Goal: Information Seeking & Learning: Learn about a topic

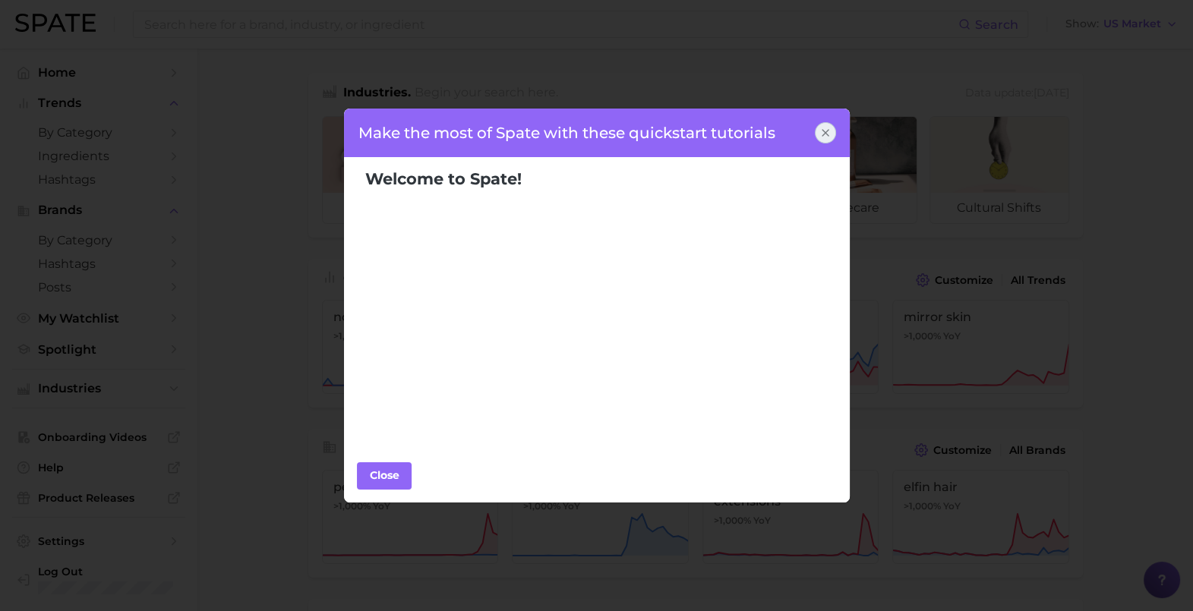
click at [827, 134] on icon at bounding box center [825, 133] width 6 height 6
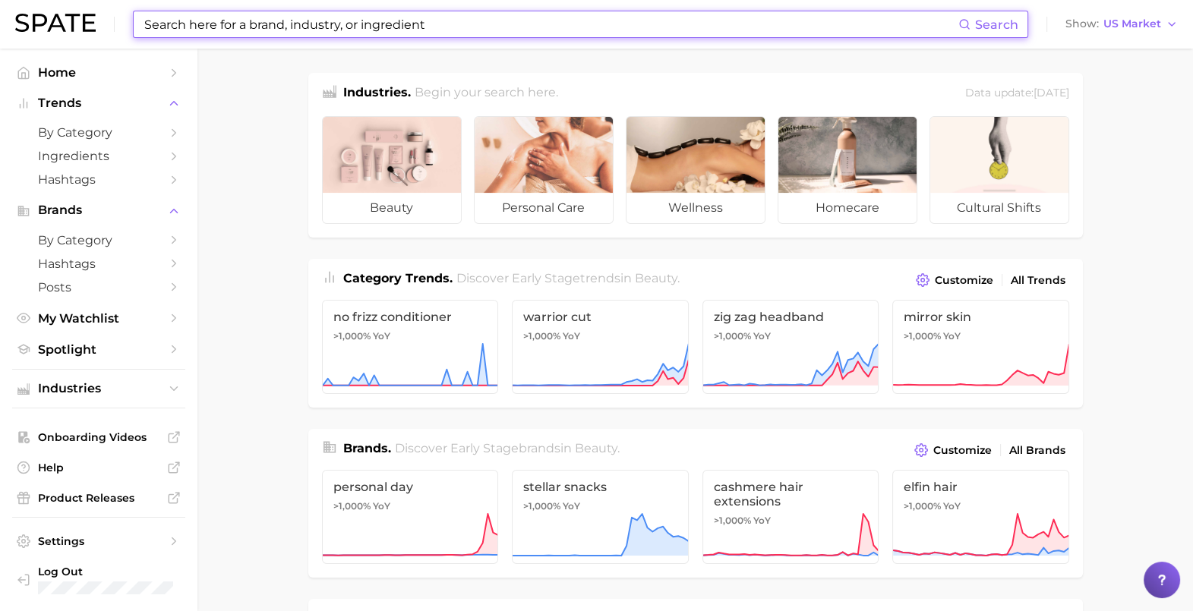
click at [288, 27] on input at bounding box center [550, 24] width 815 height 26
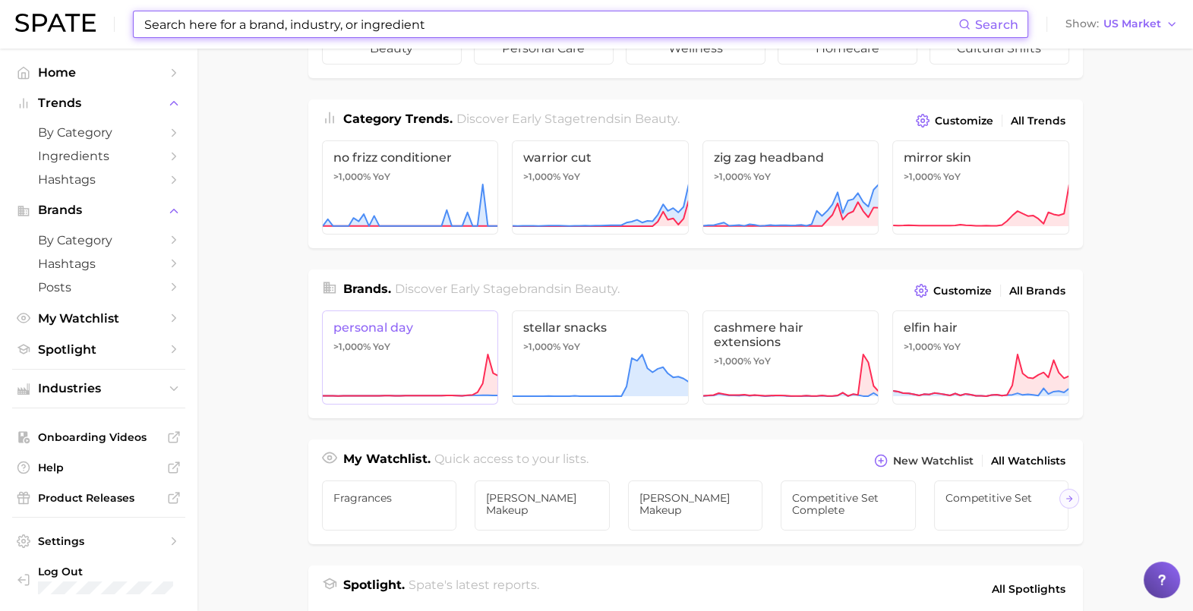
scroll to position [189, 0]
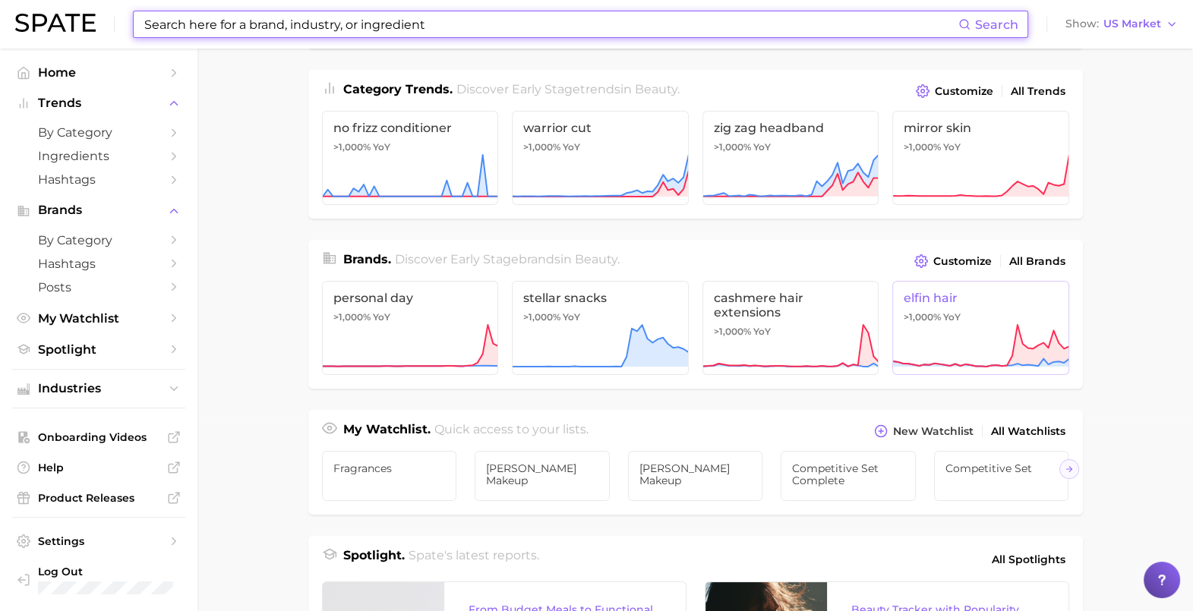
click at [962, 304] on link "elfin hair >1,000% YoY" at bounding box center [980, 328] width 177 height 94
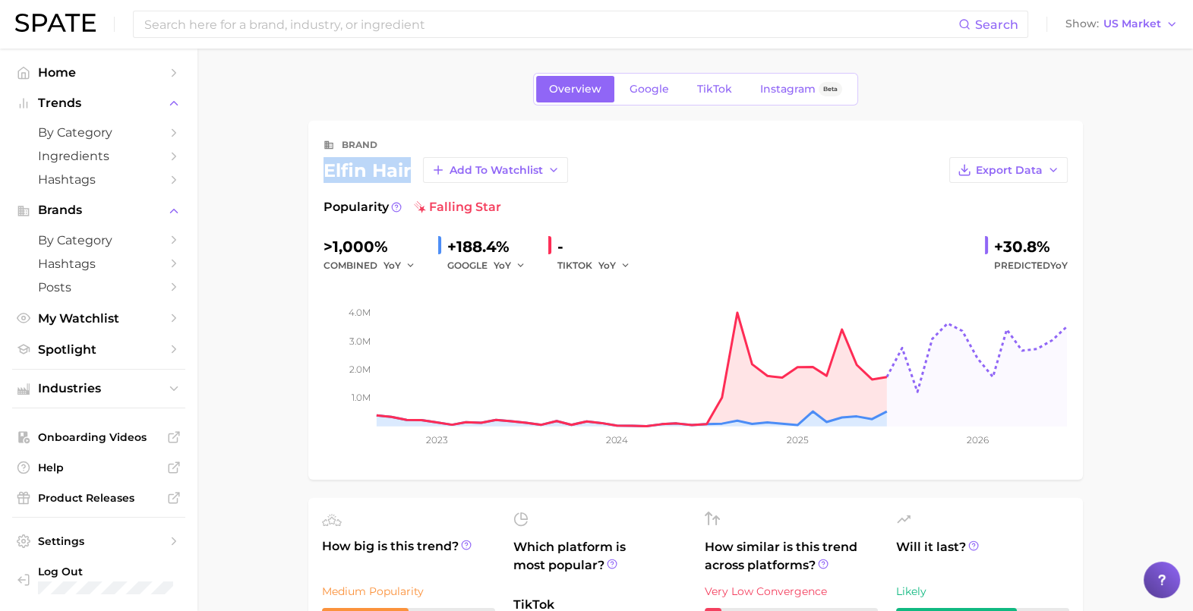
drag, startPoint x: 320, startPoint y: 175, endPoint x: 408, endPoint y: 182, distance: 89.1
click at [408, 182] on div "brand elfin hair Add to Watchlist Export Data Popularity falling star >1,000% c…" at bounding box center [695, 300] width 774 height 359
click at [731, 84] on link "TikTok" at bounding box center [714, 89] width 61 height 27
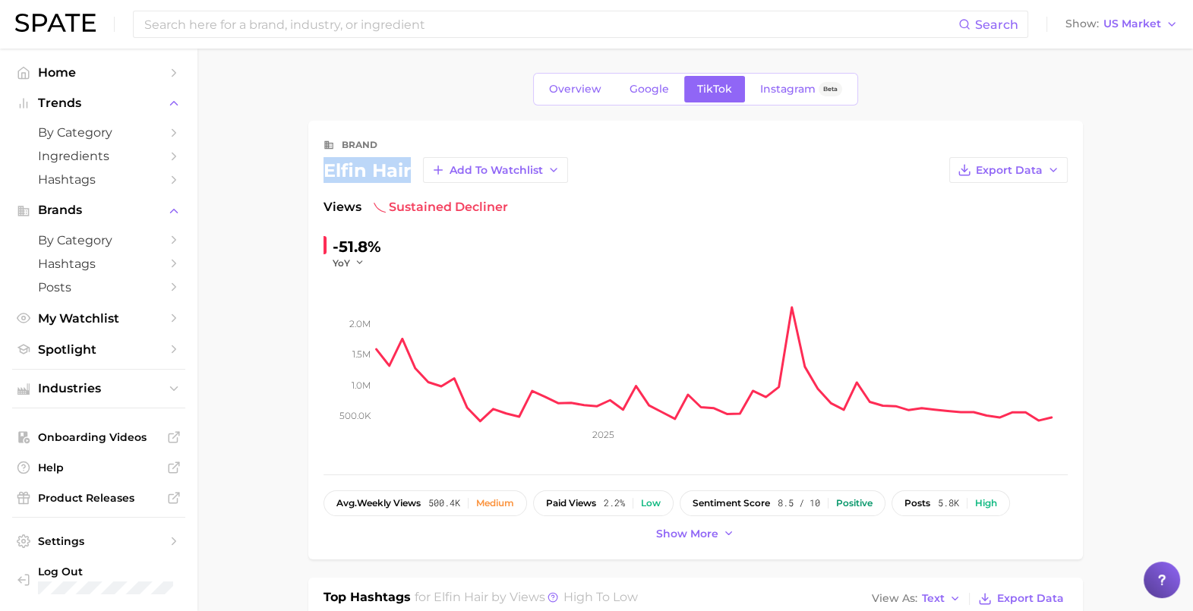
drag, startPoint x: 318, startPoint y: 159, endPoint x: 407, endPoint y: 173, distance: 90.0
click at [407, 173] on div "brand elfin hair Add to Watchlist Export Data Views sustained decliner -51.8% Y…" at bounding box center [695, 340] width 774 height 439
copy div "elfin hair"
